Goal: Communication & Community: Share content

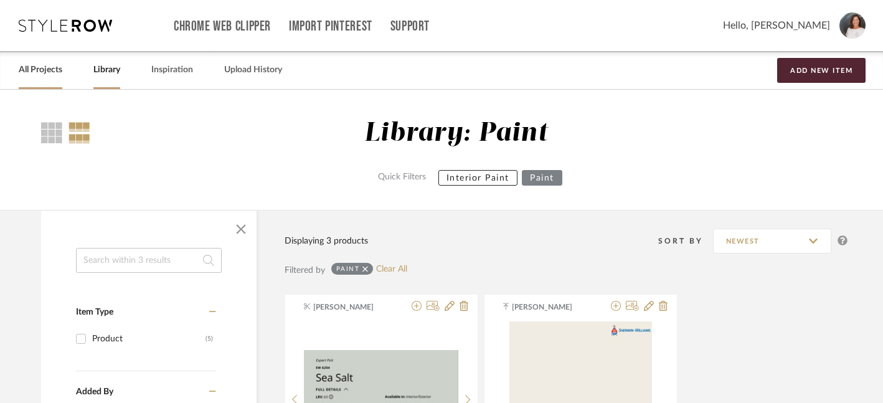
click at [45, 75] on link "All Projects" at bounding box center [41, 70] width 44 height 17
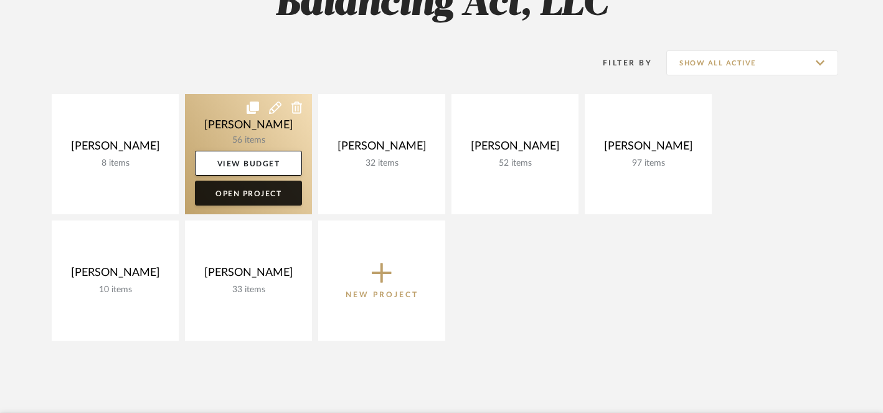
scroll to position [209, 0]
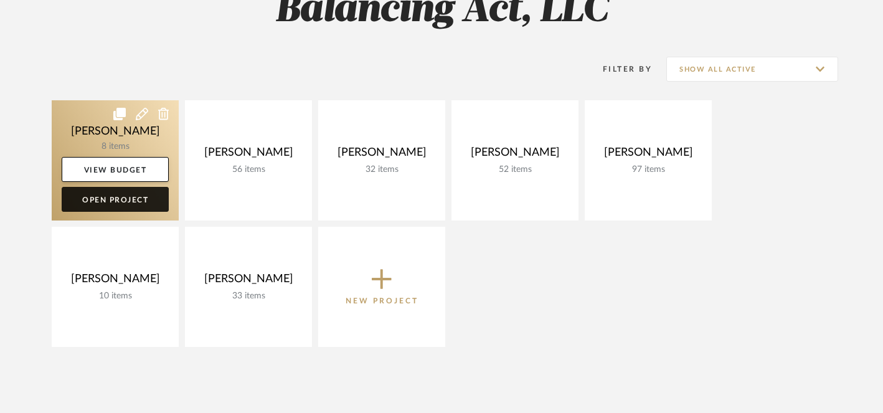
click at [135, 205] on link "Open Project" at bounding box center [115, 199] width 107 height 25
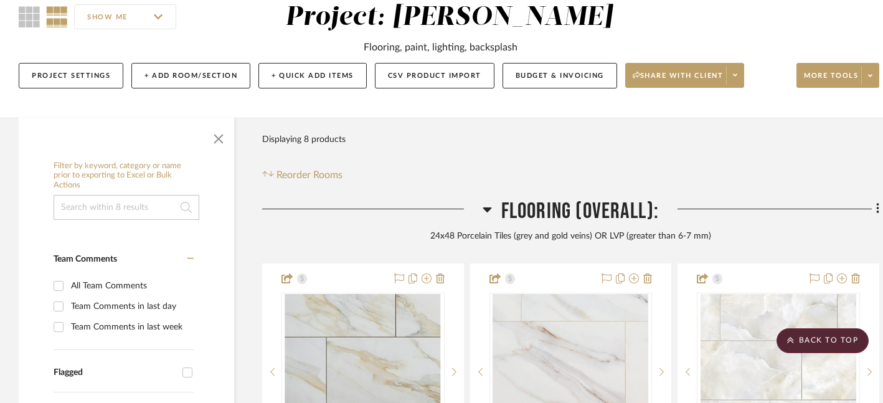
scroll to position [87, 0]
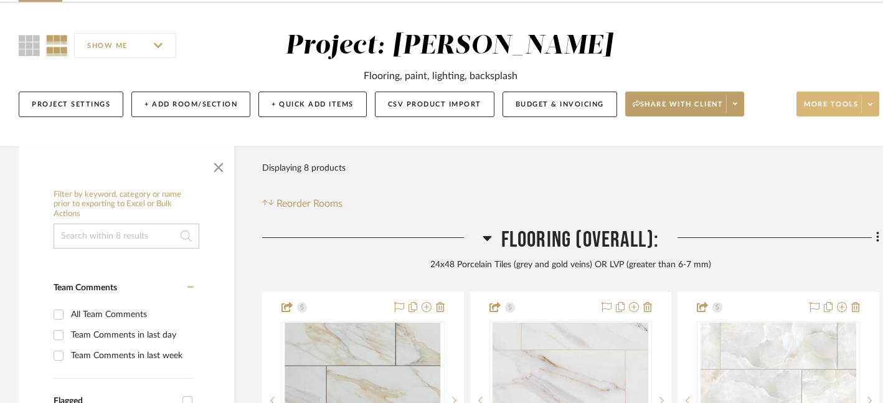
click at [850, 106] on span "More tools" at bounding box center [831, 109] width 54 height 19
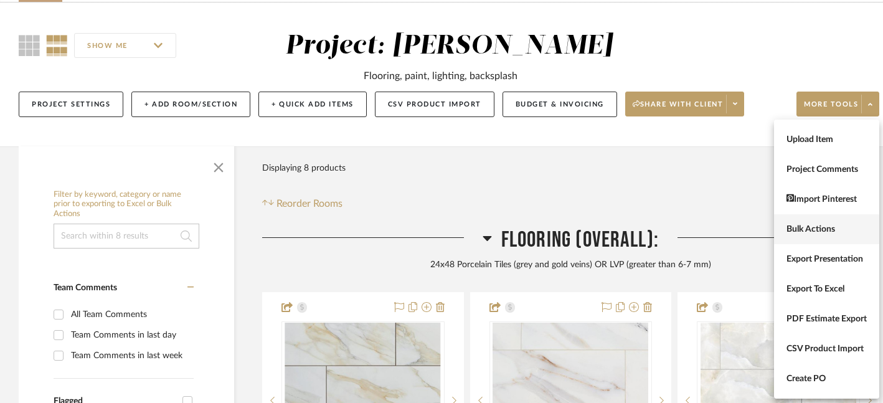
click at [810, 230] on span "Bulk Actions" at bounding box center [827, 229] width 80 height 11
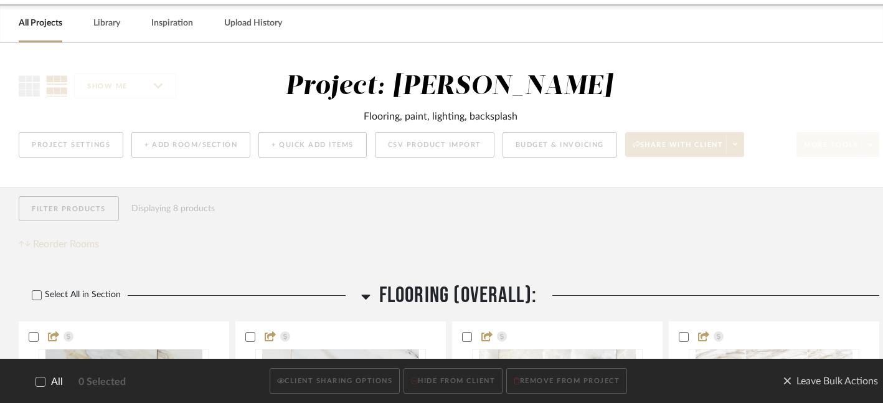
scroll to position [0, 0]
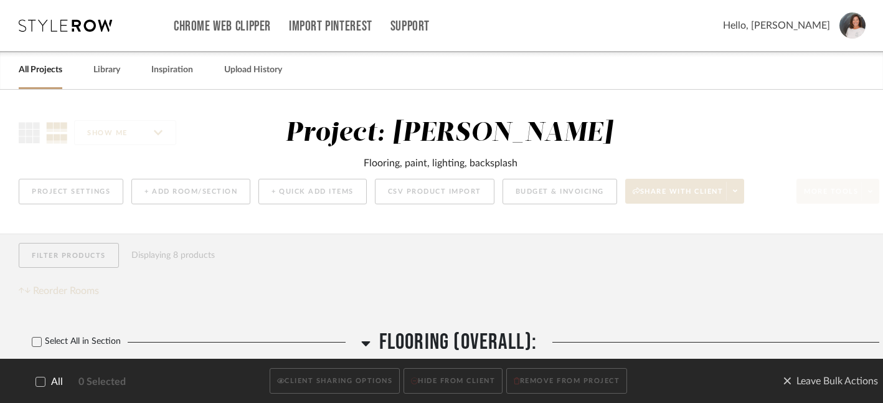
click at [42, 386] on div at bounding box center [41, 382] width 10 height 10
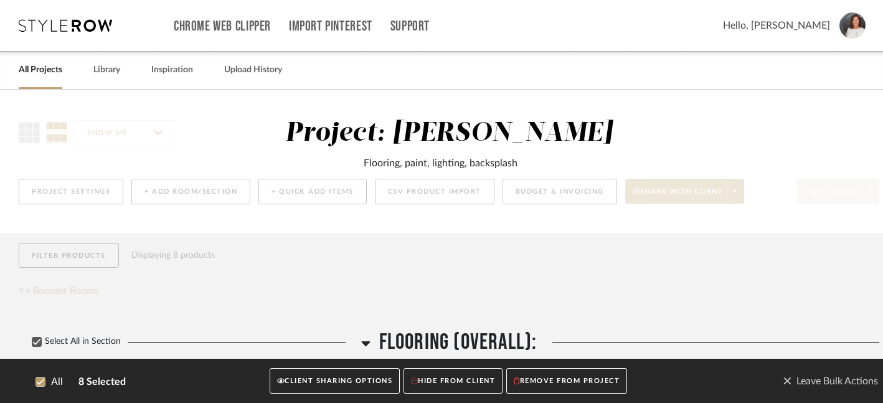
click at [311, 382] on button "CLIENT SHARING OPTIONS" at bounding box center [335, 382] width 130 height 26
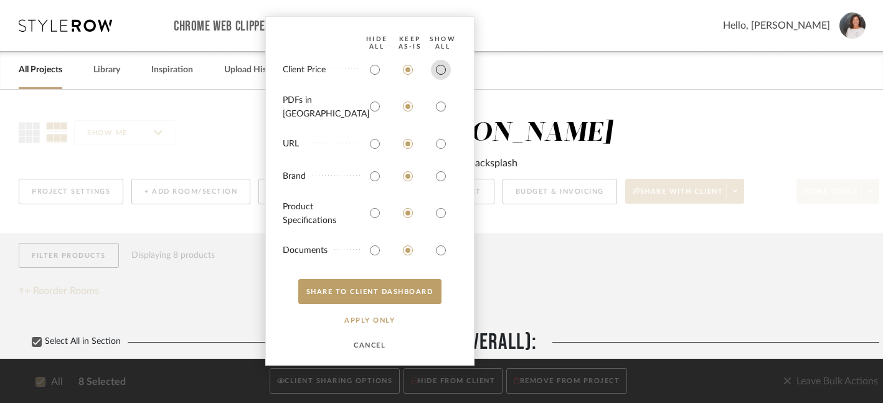
click at [444, 75] on input "radio" at bounding box center [441, 70] width 20 height 20
radio input "true"
click at [441, 108] on input "radio" at bounding box center [441, 107] width 20 height 20
radio input "true"
click at [441, 146] on input "radio" at bounding box center [441, 144] width 20 height 20
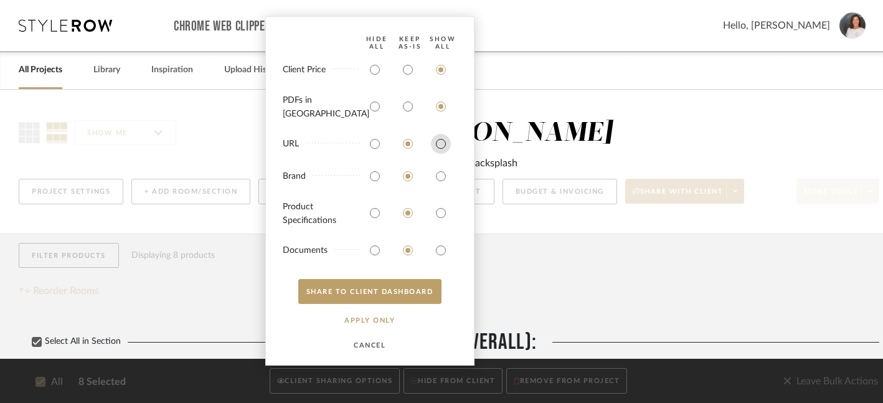
radio input "true"
click at [442, 173] on input "radio" at bounding box center [441, 176] width 20 height 20
radio input "true"
click at [438, 212] on input "radio" at bounding box center [441, 213] width 20 height 20
radio input "true"
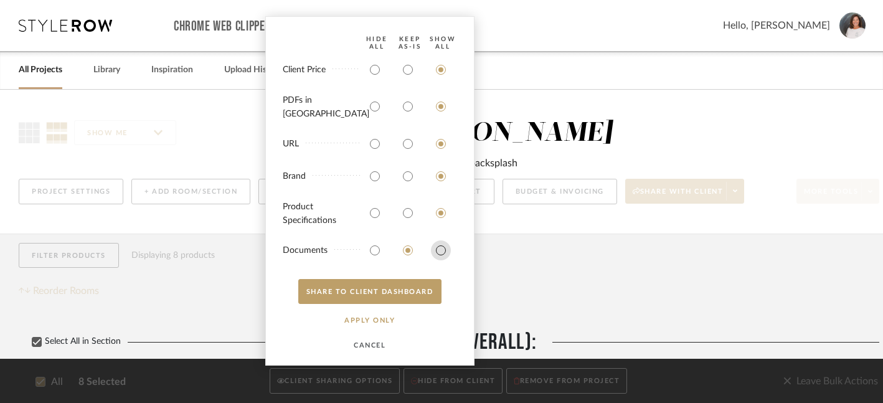
click at [439, 256] on input "radio" at bounding box center [441, 250] width 20 height 20
radio input "true"
click at [392, 290] on button "SHARE TO CLIENT Dashboard" at bounding box center [369, 291] width 143 height 25
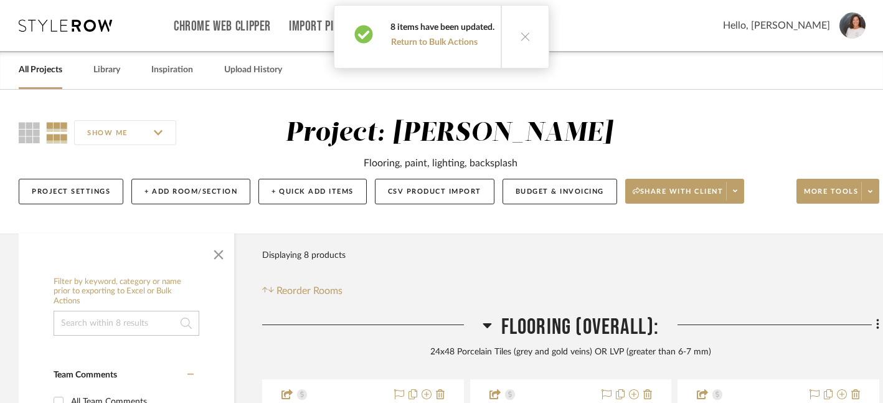
click at [523, 40] on icon at bounding box center [525, 36] width 11 height 11
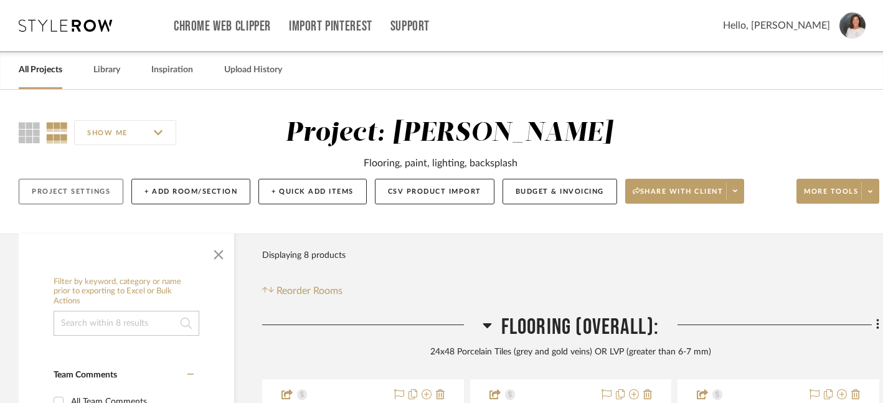
click at [74, 197] on button "Project Settings" at bounding box center [71, 192] width 105 height 26
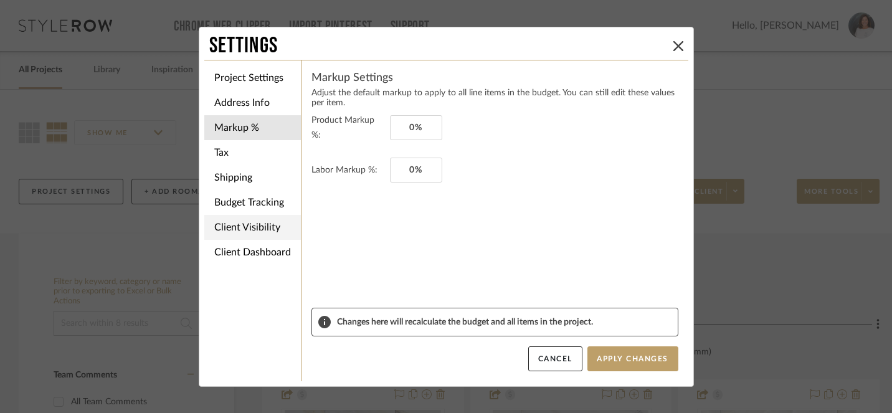
click at [233, 229] on li "Client Visibility" at bounding box center [252, 227] width 97 height 25
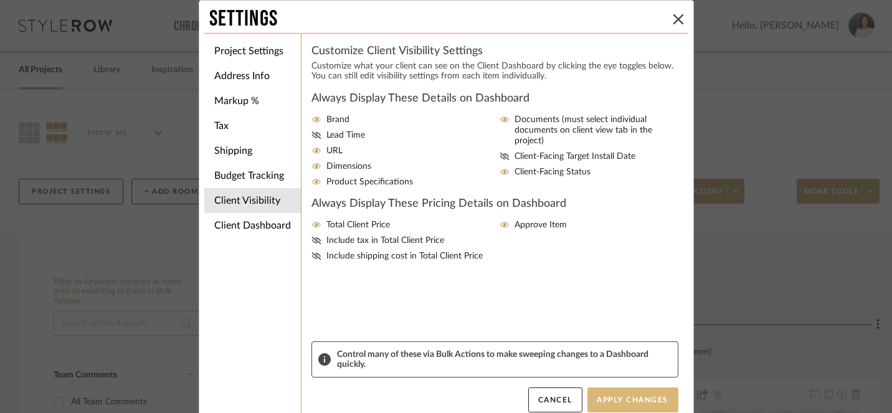
click at [622, 402] on button "Apply Changes" at bounding box center [632, 399] width 91 height 25
click at [673, 19] on icon at bounding box center [678, 19] width 10 height 10
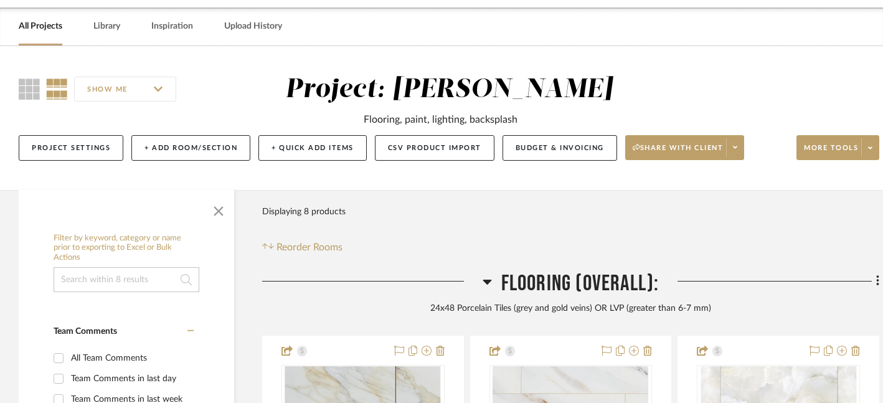
scroll to position [42, 0]
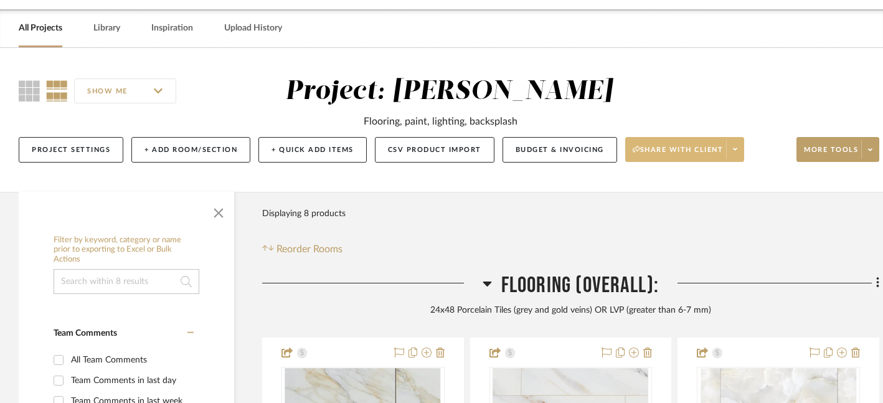
click at [700, 151] on span "Share with client" at bounding box center [678, 154] width 91 height 19
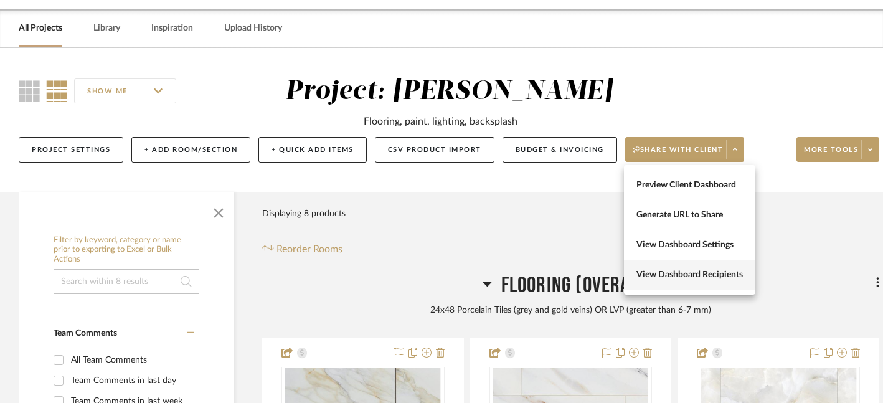
click at [698, 275] on span "View Dashboard Recipients" at bounding box center [690, 275] width 107 height 11
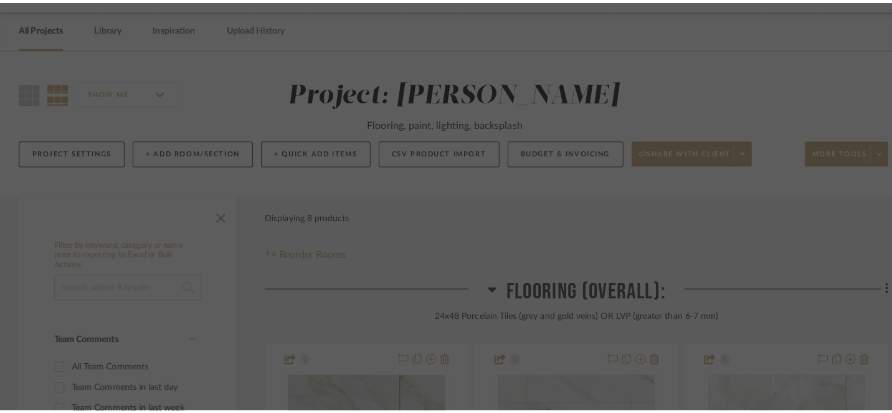
scroll to position [0, 0]
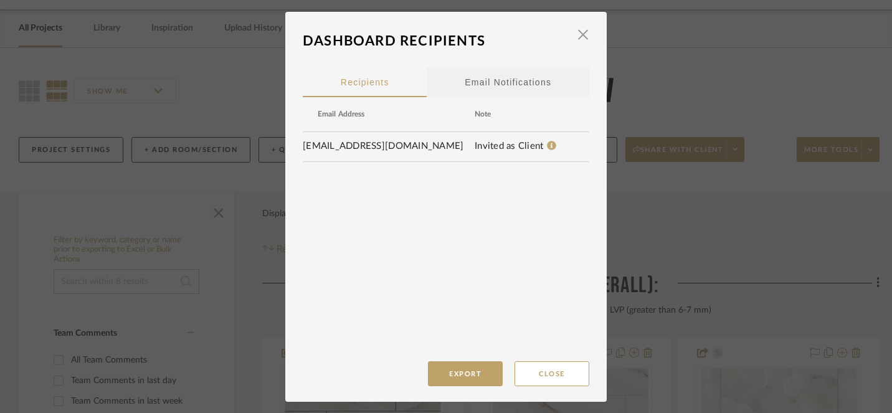
click at [533, 81] on div "Email Notifications" at bounding box center [508, 82] width 87 height 31
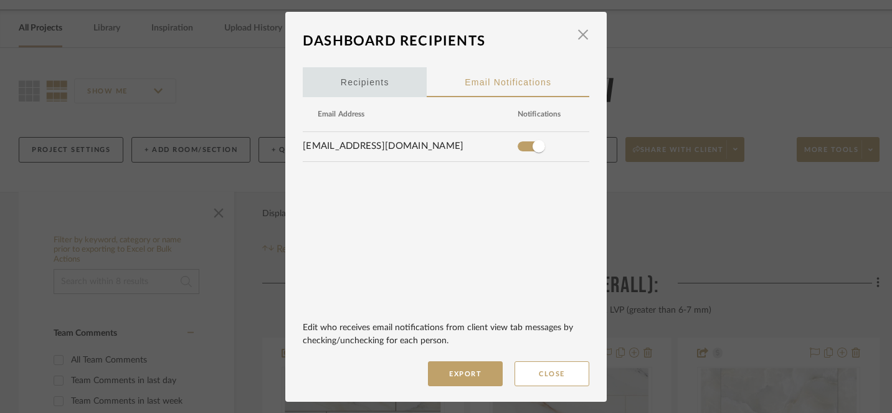
click at [378, 85] on span "Recipients" at bounding box center [365, 82] width 49 height 9
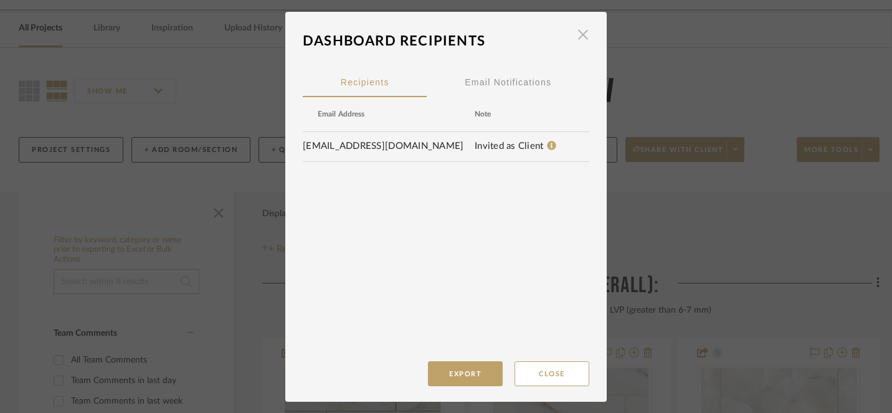
click at [578, 34] on span "button" at bounding box center [583, 34] width 25 height 25
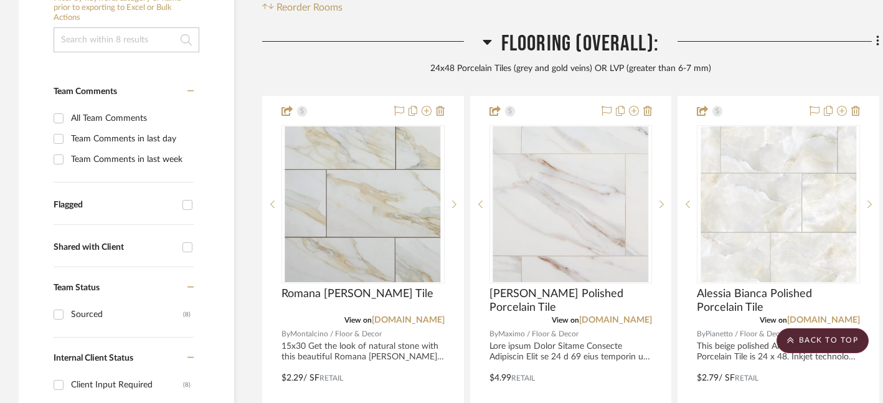
scroll to position [257, 0]
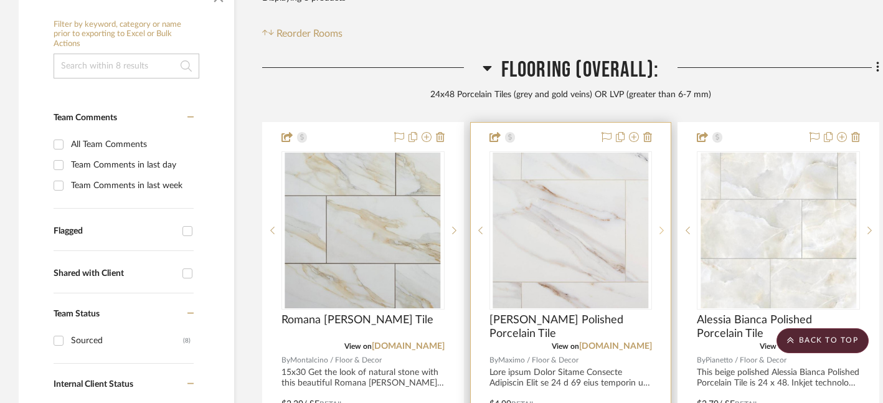
click at [663, 226] on icon at bounding box center [662, 230] width 4 height 9
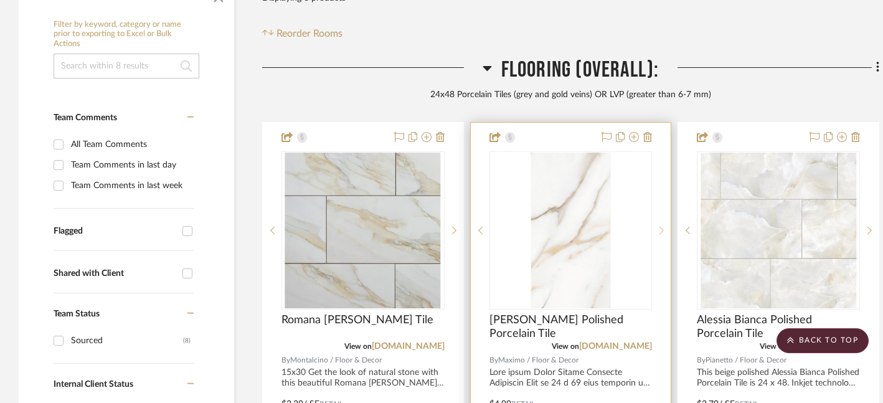
click at [663, 226] on icon at bounding box center [662, 230] width 4 height 9
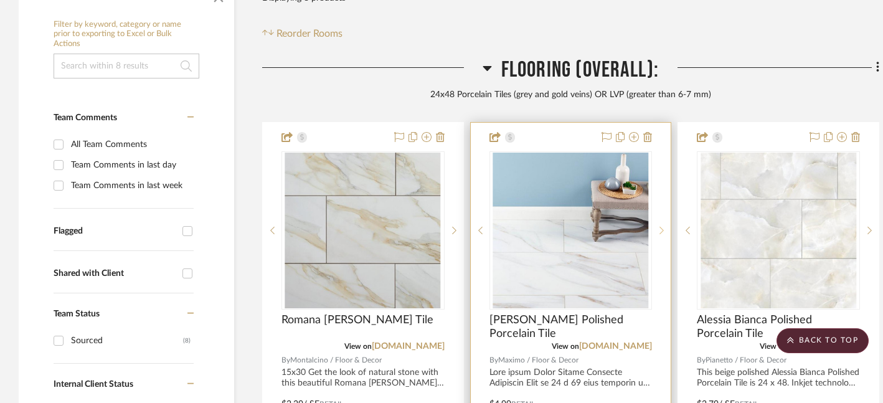
click at [663, 226] on icon at bounding box center [662, 230] width 4 height 9
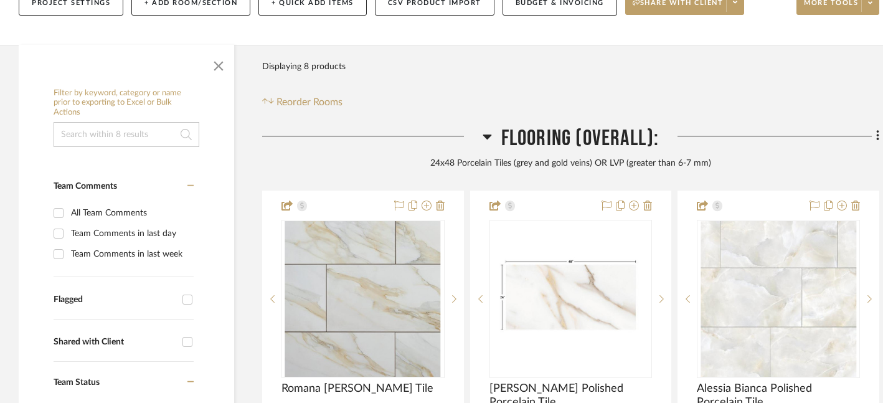
scroll to position [0, 0]
